Goal: Transaction & Acquisition: Book appointment/travel/reservation

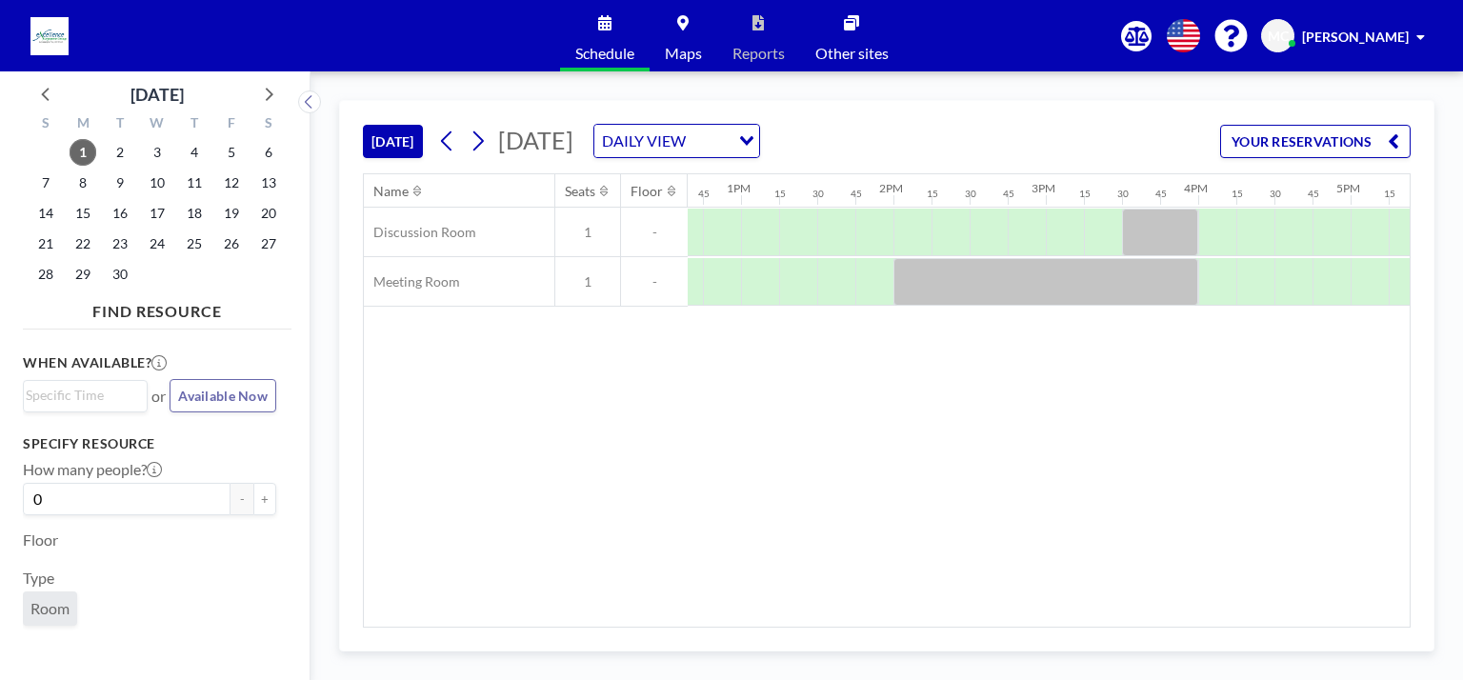
scroll to position [0, 1828]
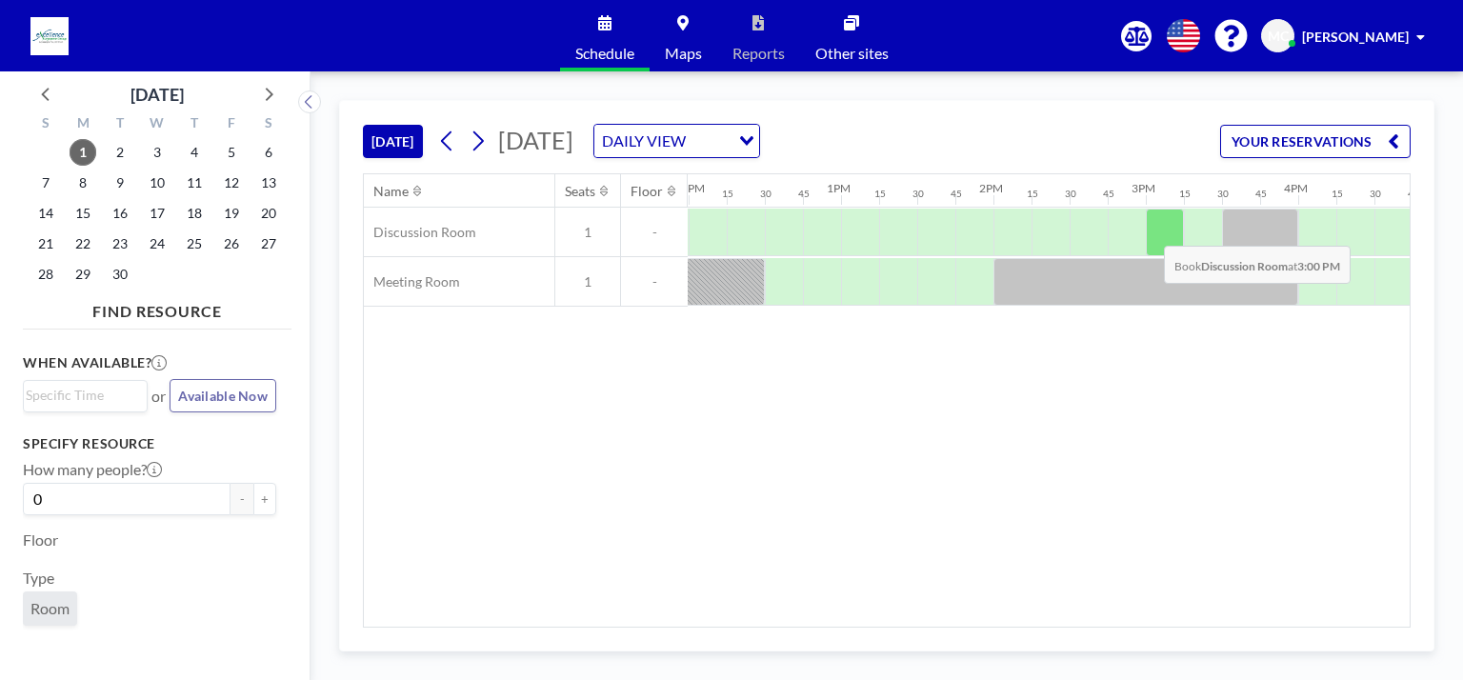
click at [1149, 231] on div at bounding box center [1165, 233] width 38 height 48
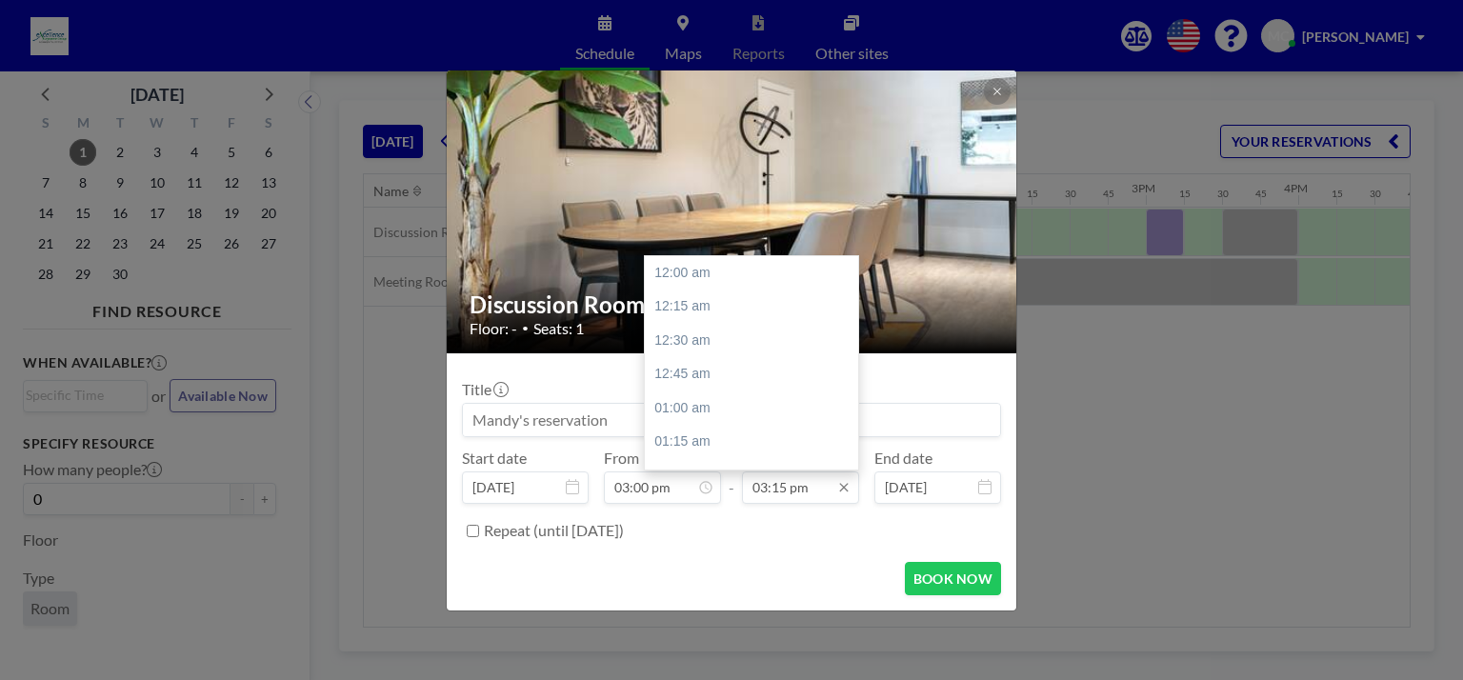
scroll to position [2069, 0]
click at [743, 314] on div "03:30 pm" at bounding box center [756, 306] width 223 height 34
type input "03:30 pm"
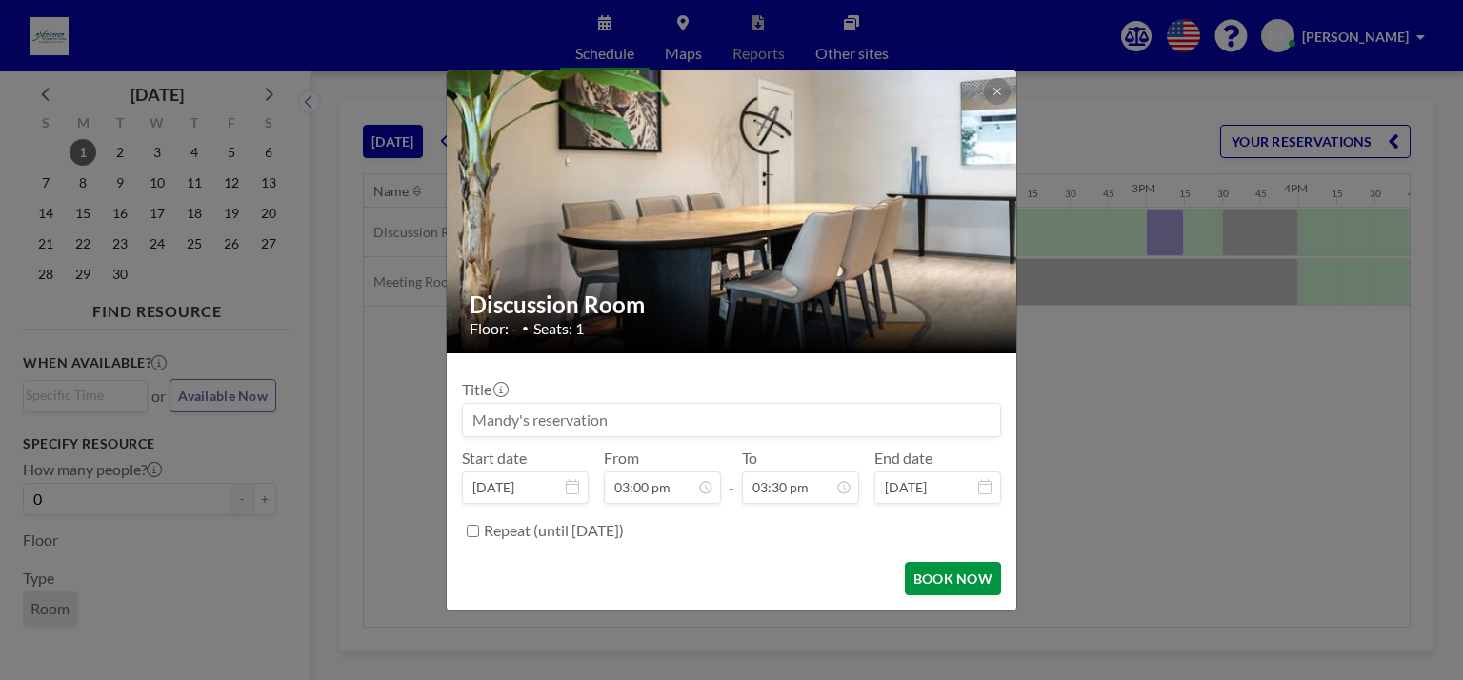
click at [958, 584] on button "BOOK NOW" at bounding box center [953, 578] width 96 height 33
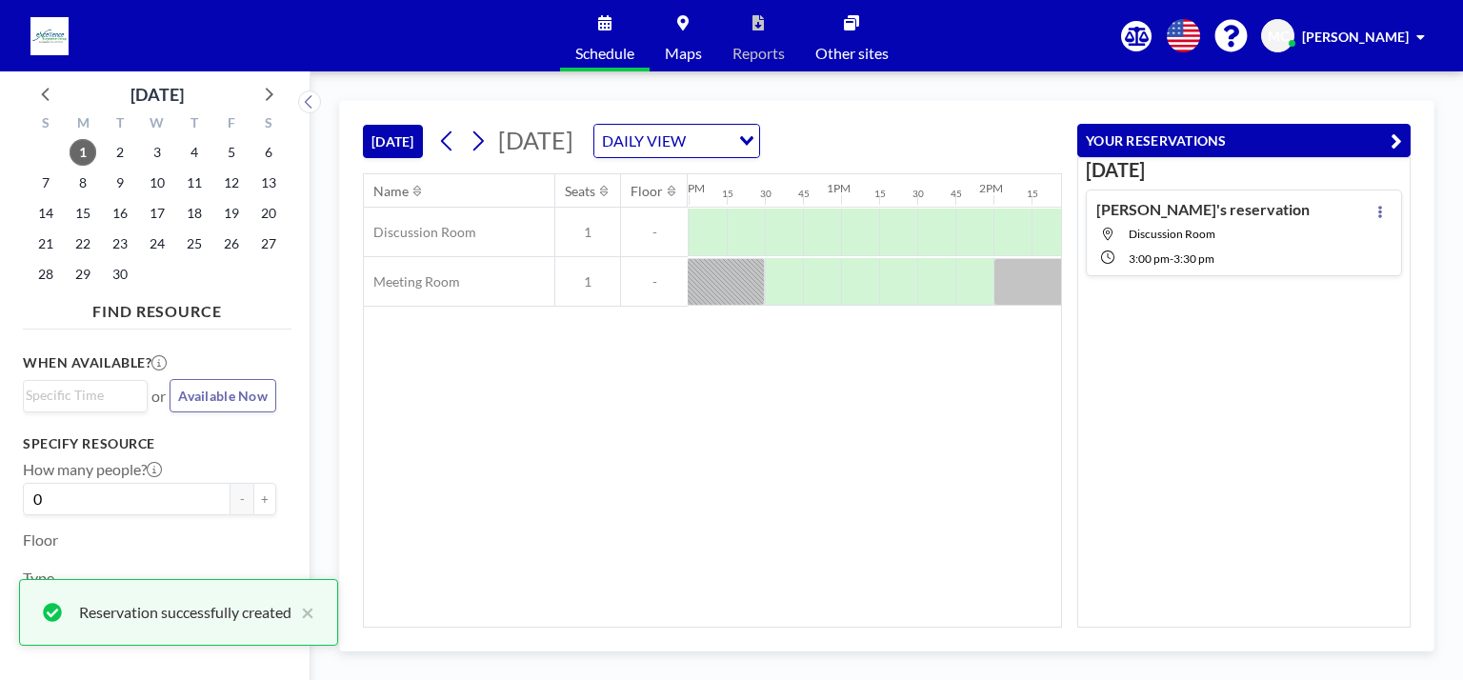
click at [943, 578] on div "Name Seats Floor 12AM 15 30 45 1AM 15 30 45 2AM 15 30 45 3AM 15 30 45 4AM 15 30…" at bounding box center [712, 400] width 697 height 453
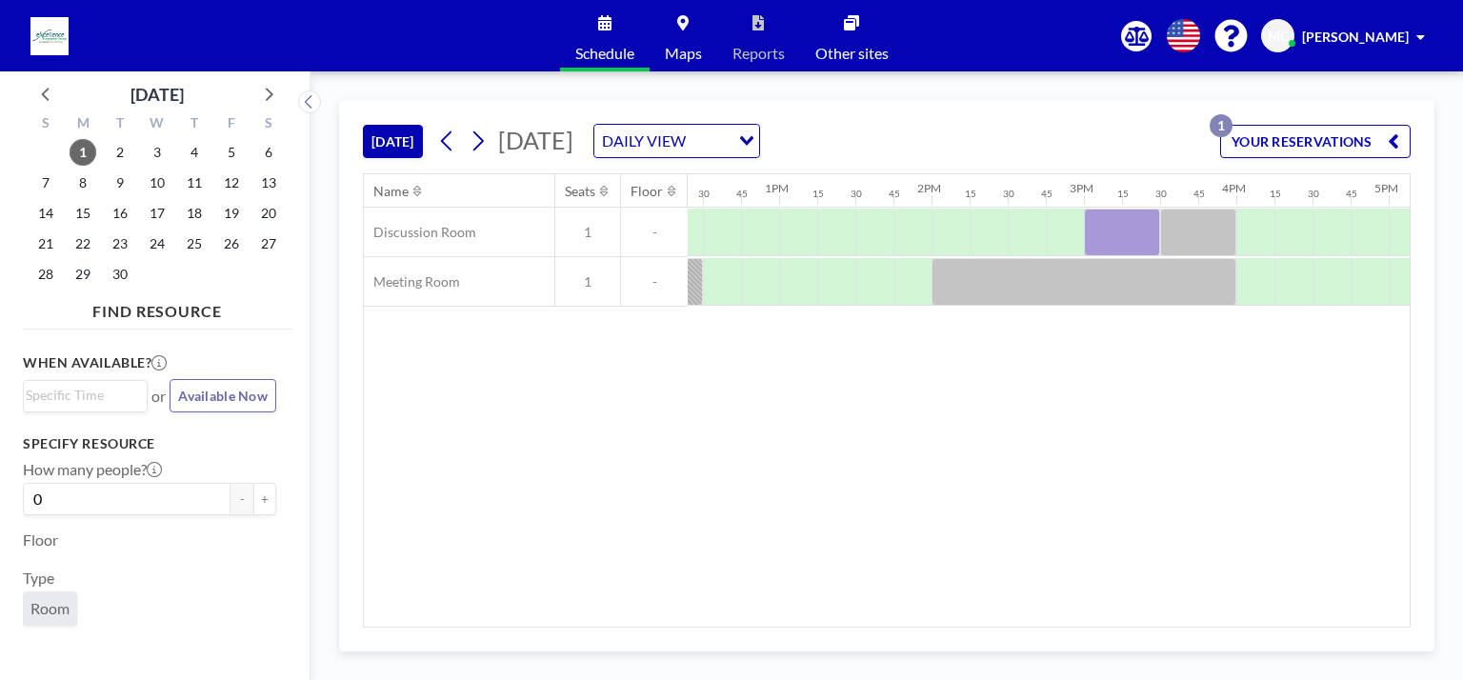
scroll to position [0, 1935]
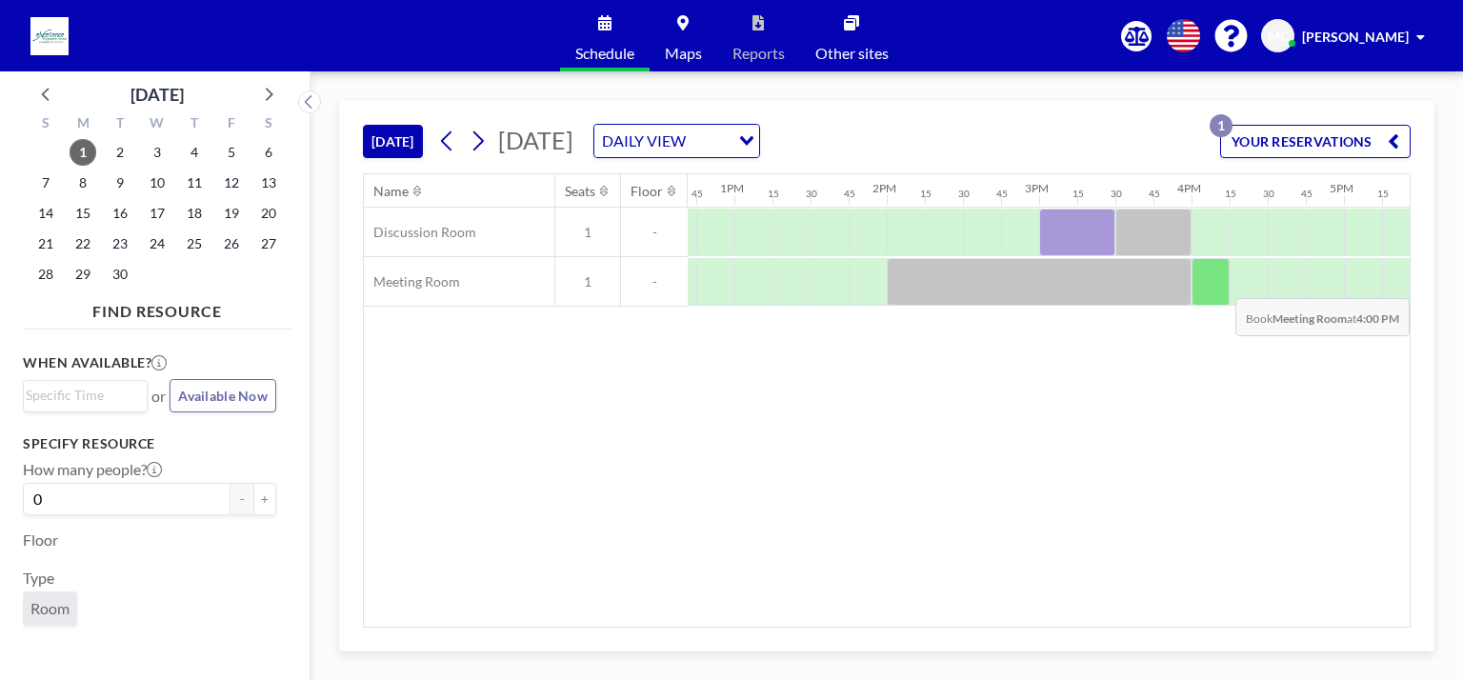
click at [1220, 283] on div at bounding box center [1211, 282] width 38 height 48
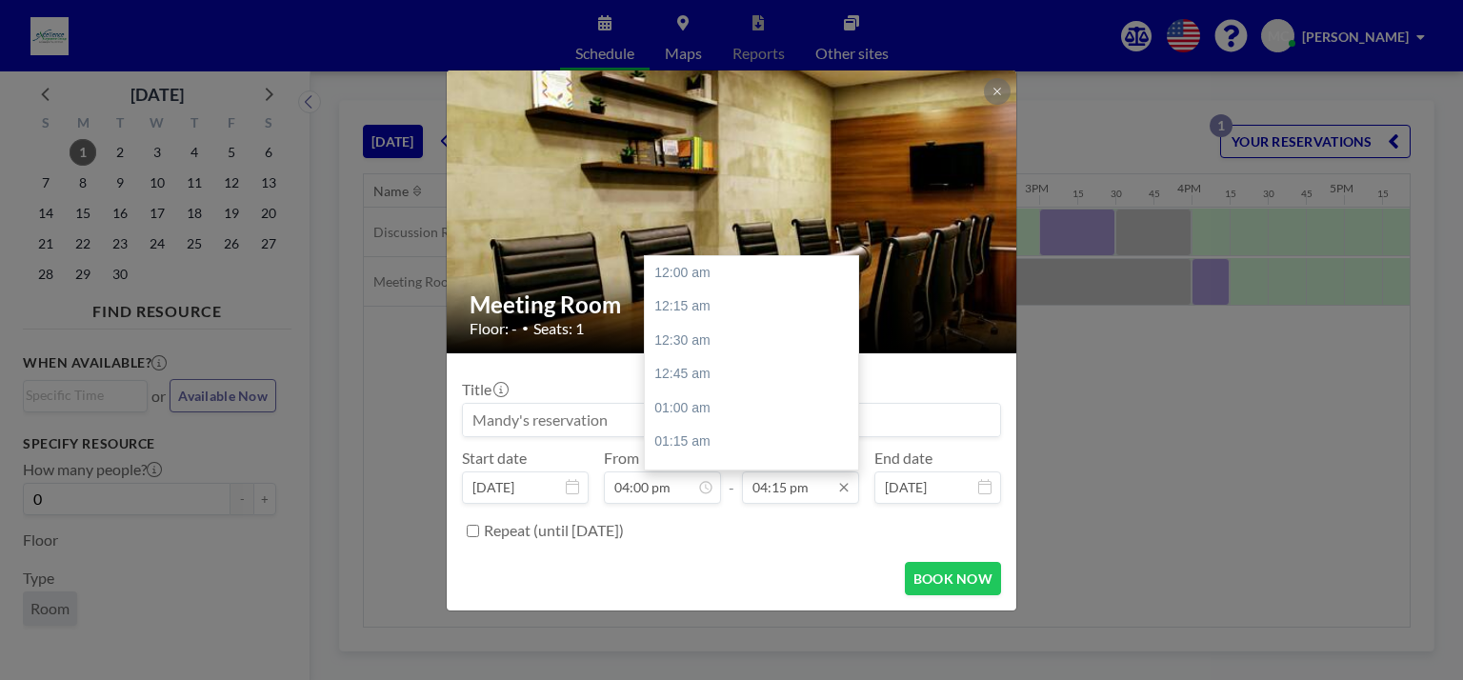
scroll to position [2205, 0]
click at [794, 495] on input "04:15 pm" at bounding box center [800, 488] width 117 height 32
click at [747, 380] on div "05:00 pm" at bounding box center [756, 374] width 223 height 34
type input "05:00 pm"
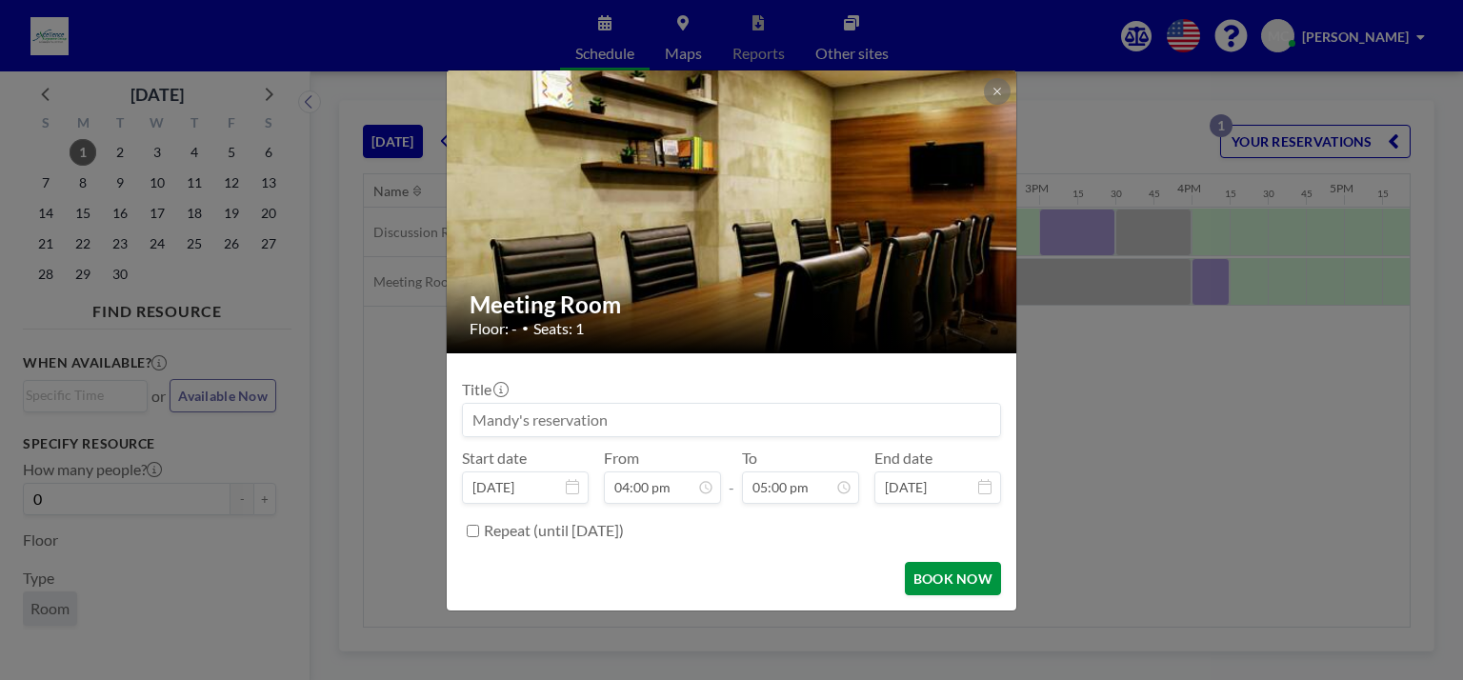
scroll to position [2306, 0]
click at [953, 583] on button "BOOK NOW" at bounding box center [953, 578] width 96 height 33
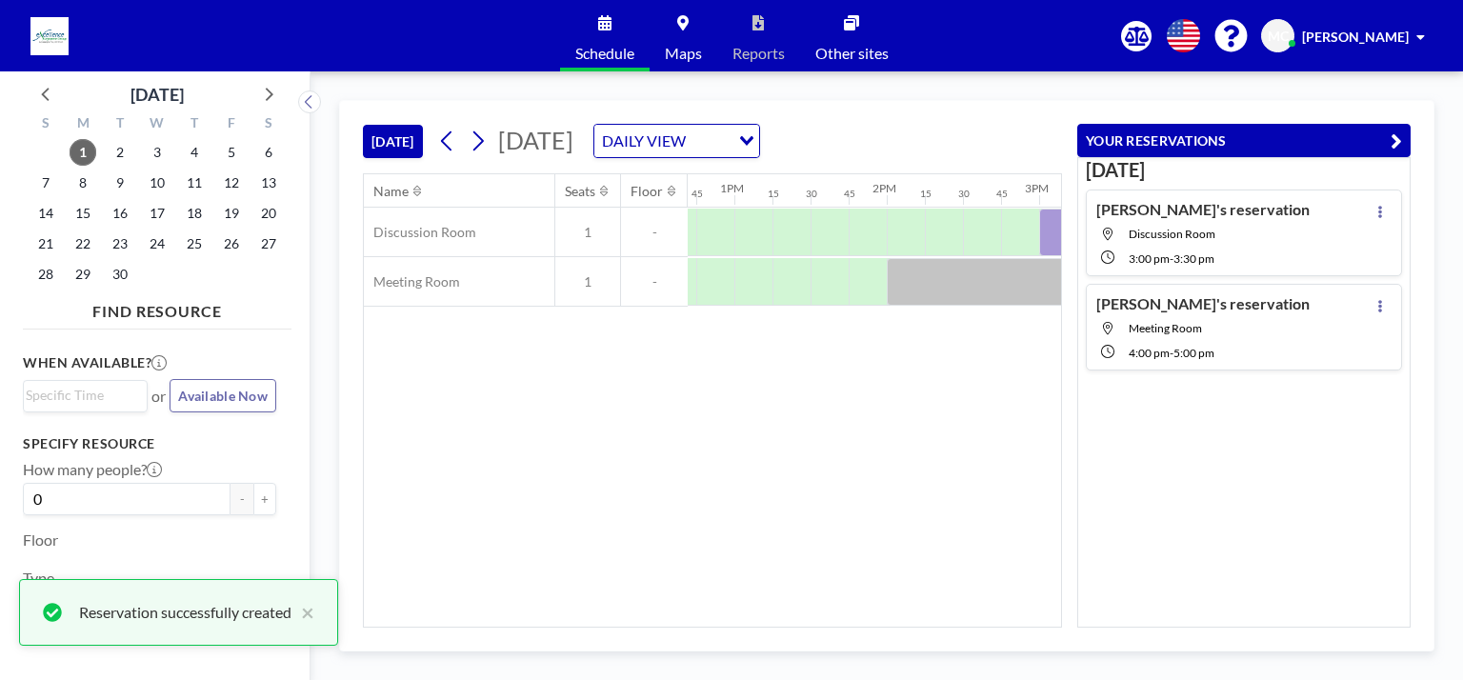
click at [953, 583] on div "Name Seats Floor 12AM 15 30 45 1AM 15 30 45 2AM 15 30 45 3AM 15 30 45 4AM 15 30…" at bounding box center [712, 400] width 697 height 453
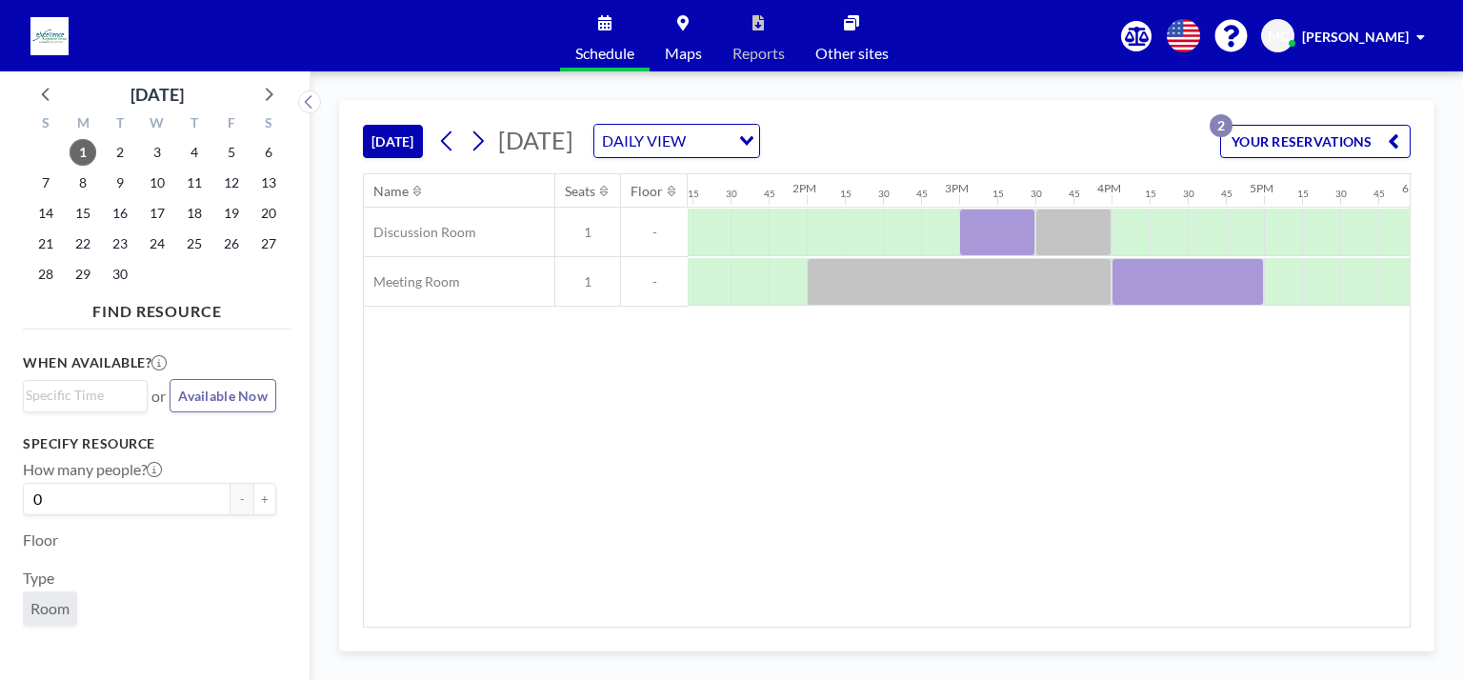
scroll to position [0, 2012]
drag, startPoint x: 816, startPoint y: 627, endPoint x: 836, endPoint y: 619, distance: 21.4
click at [836, 619] on div "Name Seats Floor 12AM 15 30 45 1AM 15 30 45 2AM 15 30 45 3AM 15 30 45 4AM 15 30…" at bounding box center [887, 400] width 1048 height 454
click at [609, 320] on div "Name Seats Floor 12AM 15 30 45 1AM 15 30 45 2AM 15 30 45 3AM 15 30 45 4AM 15 30…" at bounding box center [887, 400] width 1046 height 453
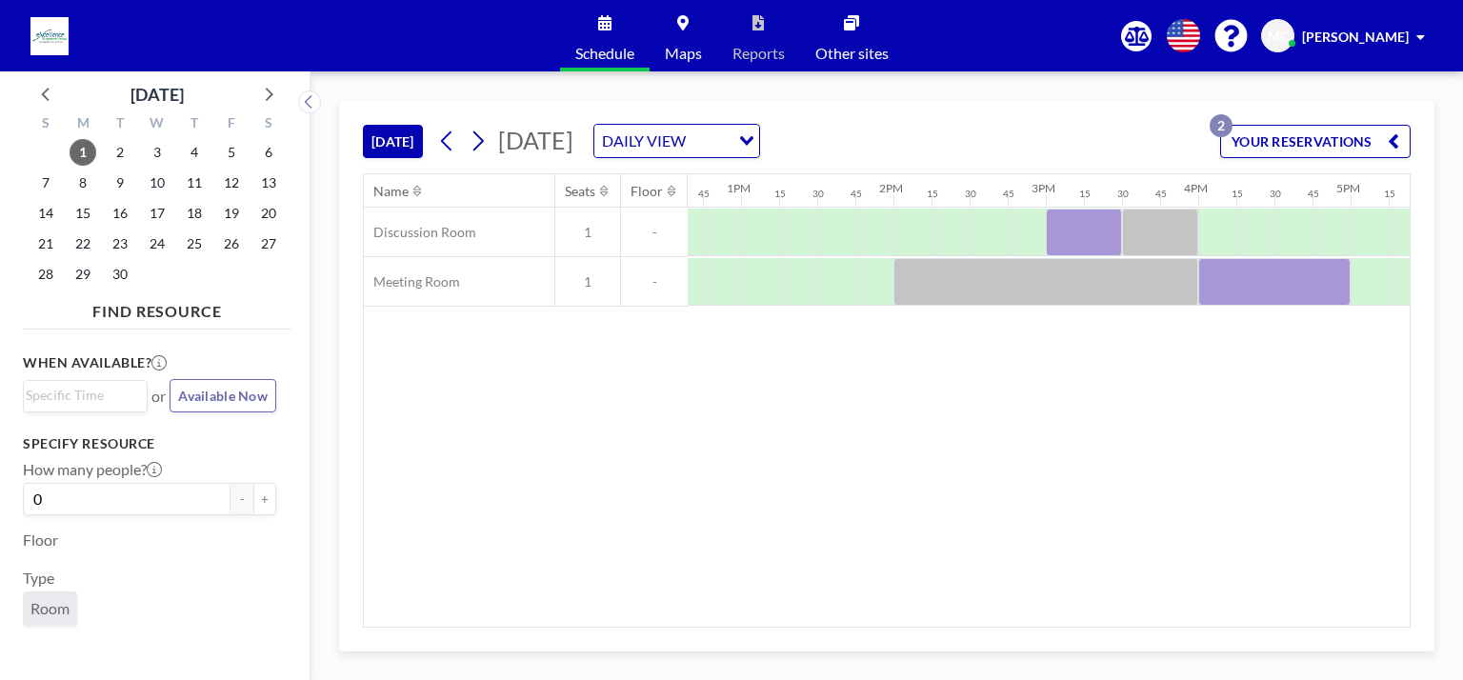
scroll to position [0, 1926]
